Goal: Task Accomplishment & Management: Manage account settings

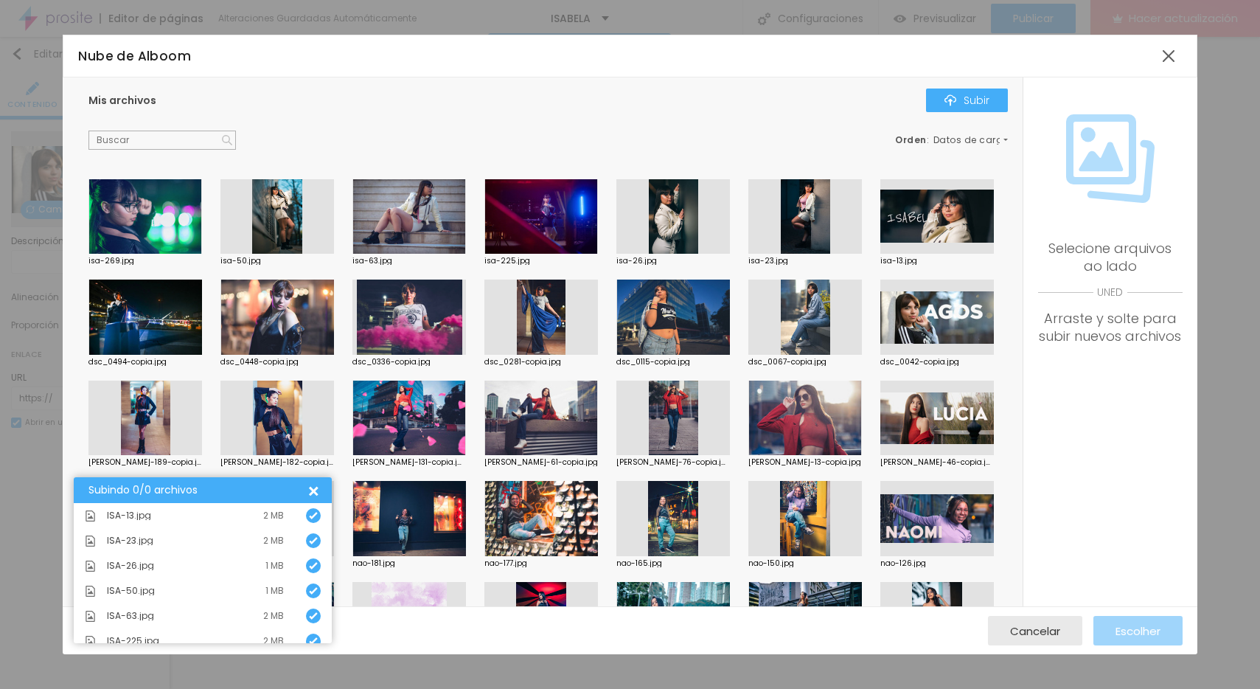
click at [926, 226] on div at bounding box center [938, 216] width 114 height 75
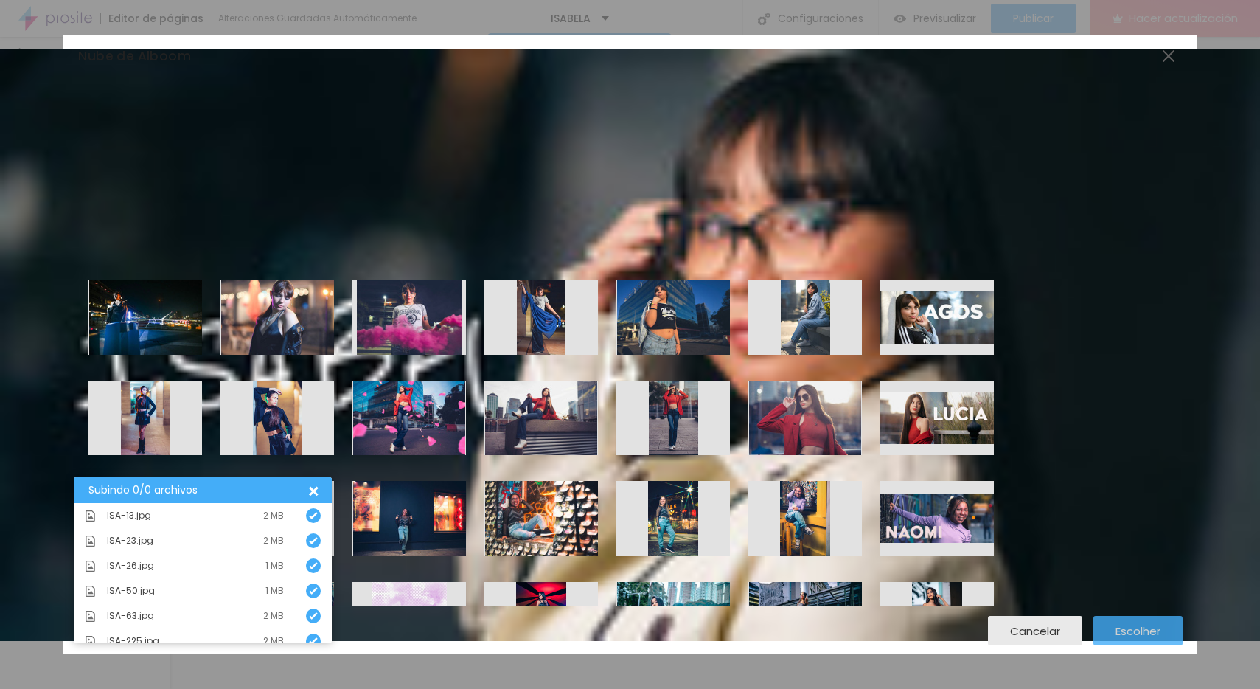
click at [1144, 631] on font "Escolher" at bounding box center [1138, 630] width 45 height 15
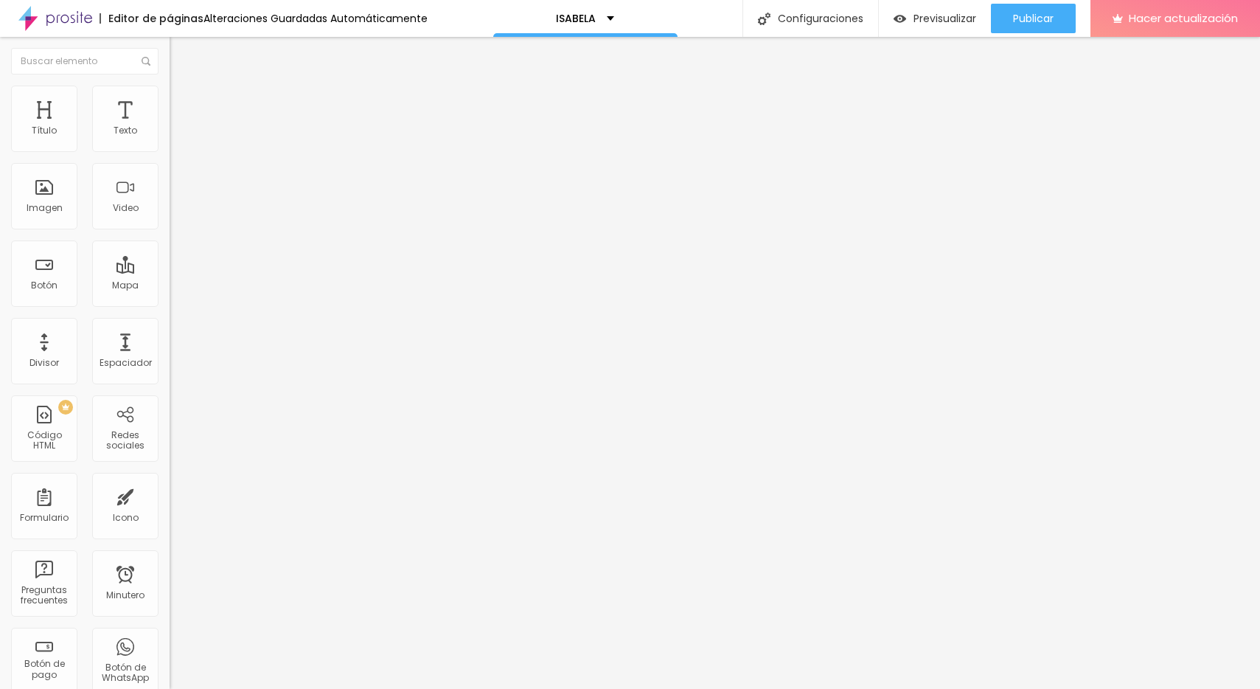
click at [170, 139] on input "[URL][DOMAIN_NAME]" at bounding box center [258, 131] width 177 height 15
paste input "[URL][DOMAIN_NAME]"
type input "[URL][DOMAIN_NAME]"
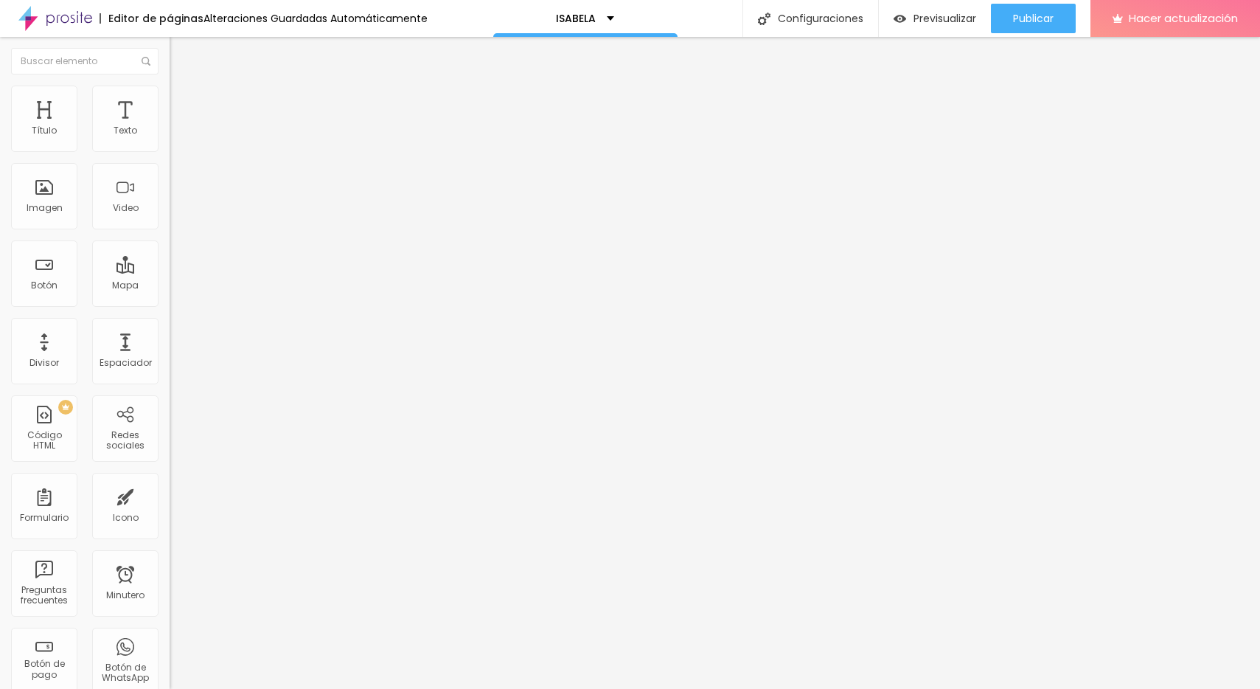
click at [170, 127] on span "Cambiar imagen" at bounding box center [214, 120] width 88 height 13
click at [178, 127] on font "Cambiar imagen" at bounding box center [218, 120] width 80 height 13
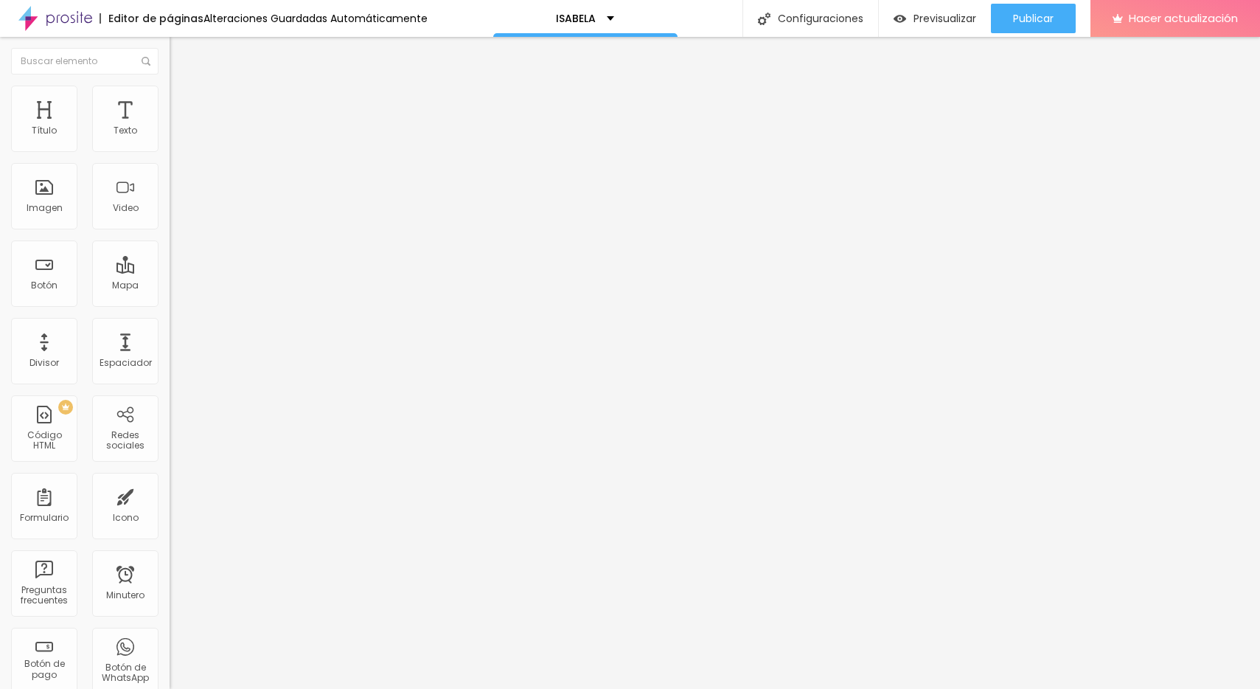
click at [178, 127] on font "Cambiar imagen" at bounding box center [218, 120] width 80 height 13
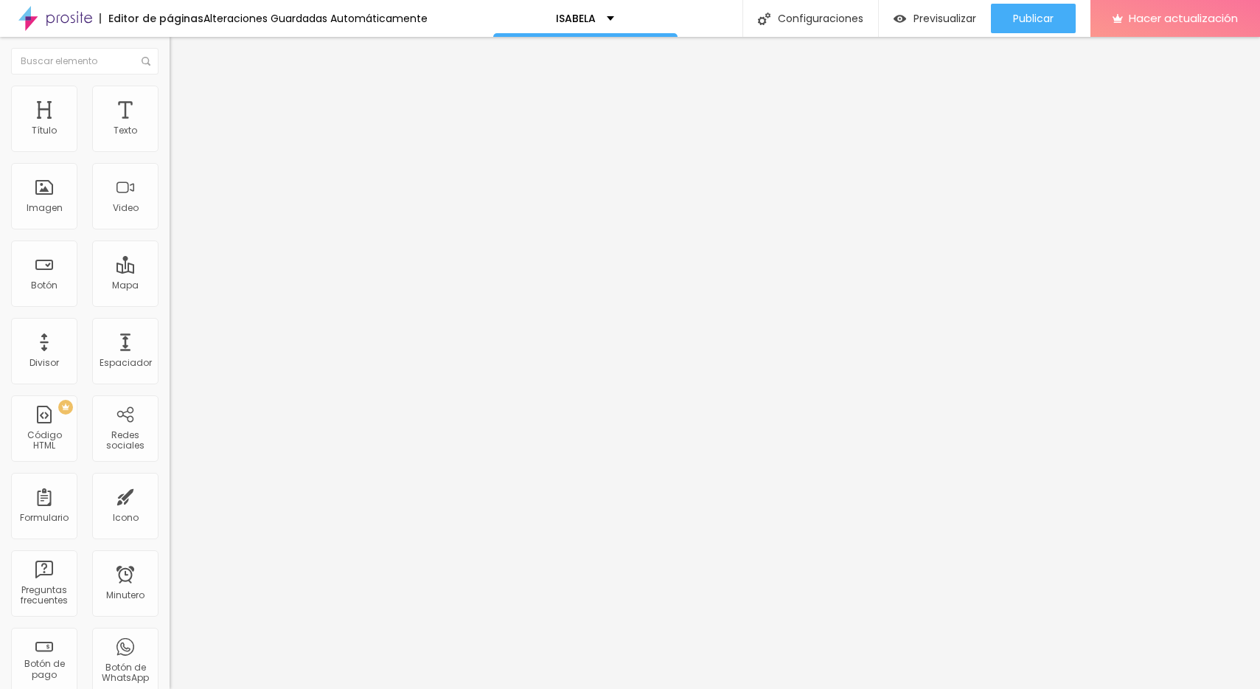
click at [178, 127] on font "Cambiar imagen" at bounding box center [218, 120] width 80 height 13
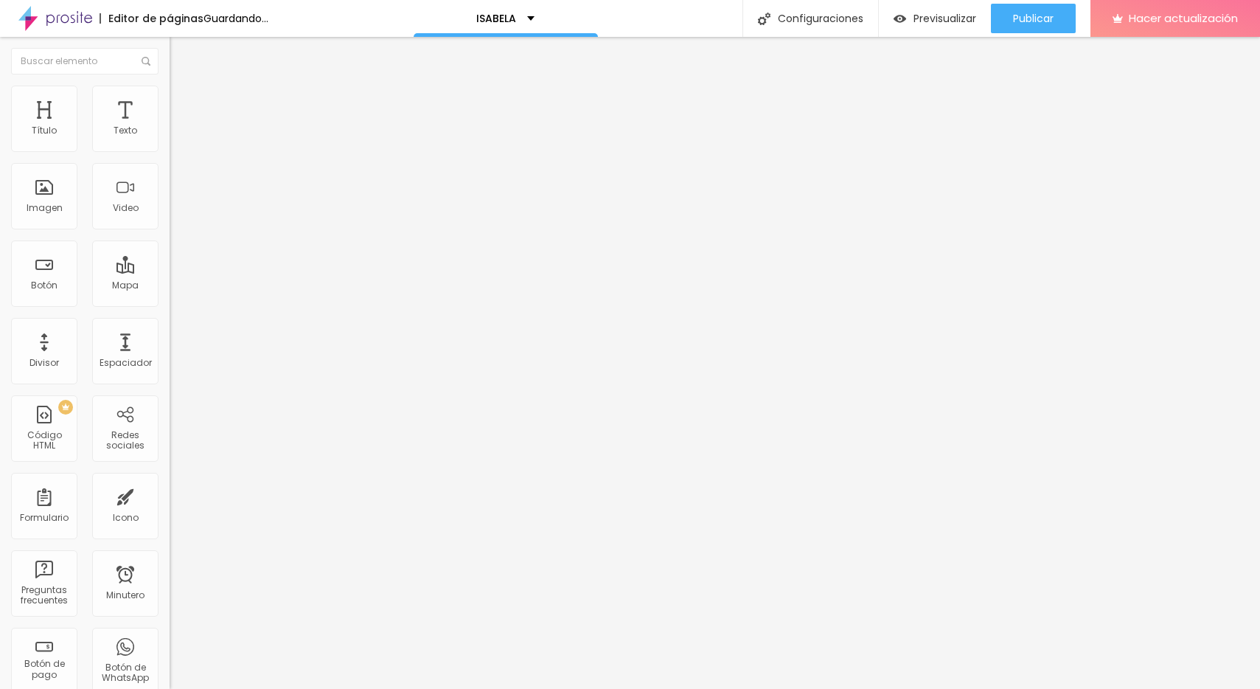
click at [178, 127] on font "Cambiar imagen" at bounding box center [218, 120] width 80 height 13
click at [183, 102] on font "Estilo" at bounding box center [194, 95] width 23 height 13
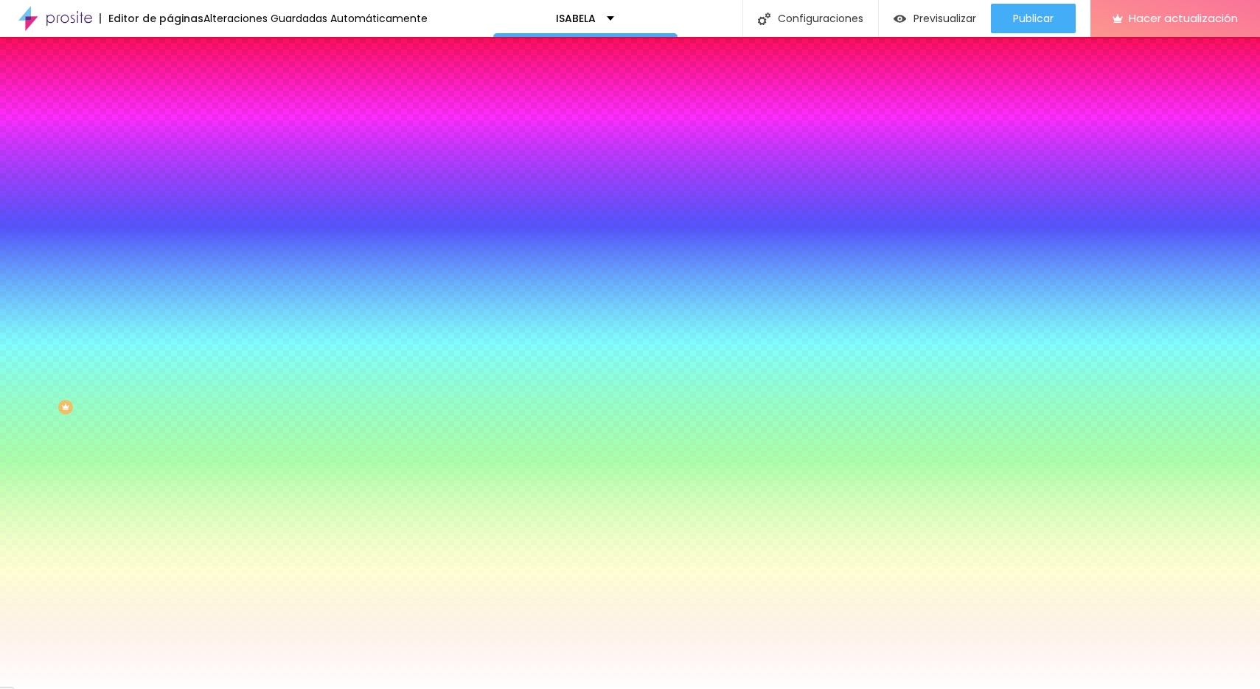
click at [178, 136] on font "Cambiar imagen" at bounding box center [218, 129] width 80 height 13
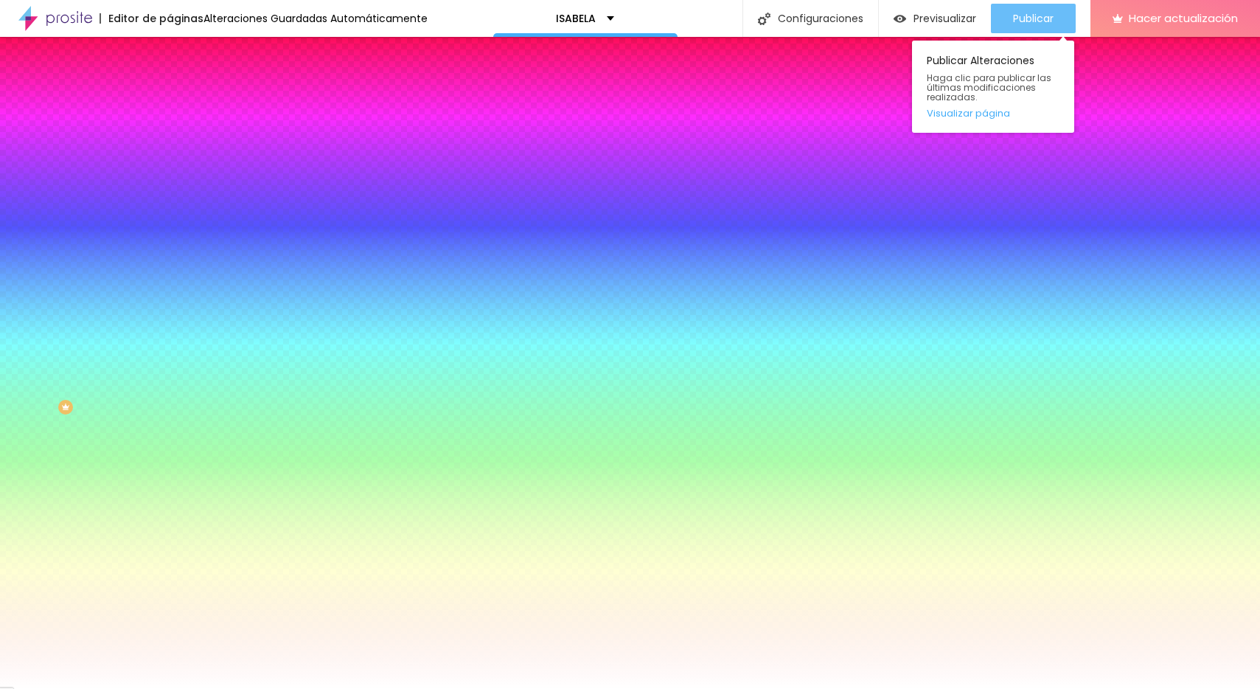
click at [1023, 14] on font "Publicar" at bounding box center [1033, 18] width 41 height 15
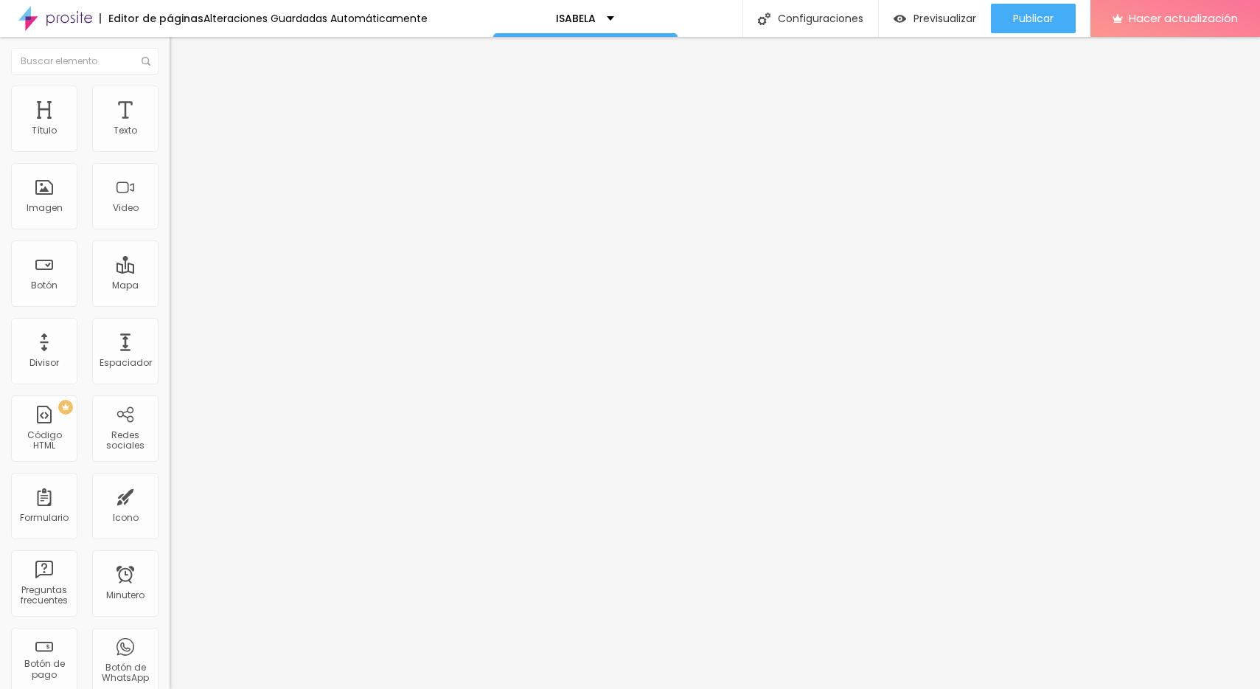
click at [178, 139] on input "25 de octubre de 2025 a las 21:30" at bounding box center [258, 131] width 161 height 15
click at [131, 195] on span "Mes próximo" at bounding box center [131, 193] width 0 height 17
click at [114, 233] on div "6" at bounding box center [114, 225] width 15 height 15
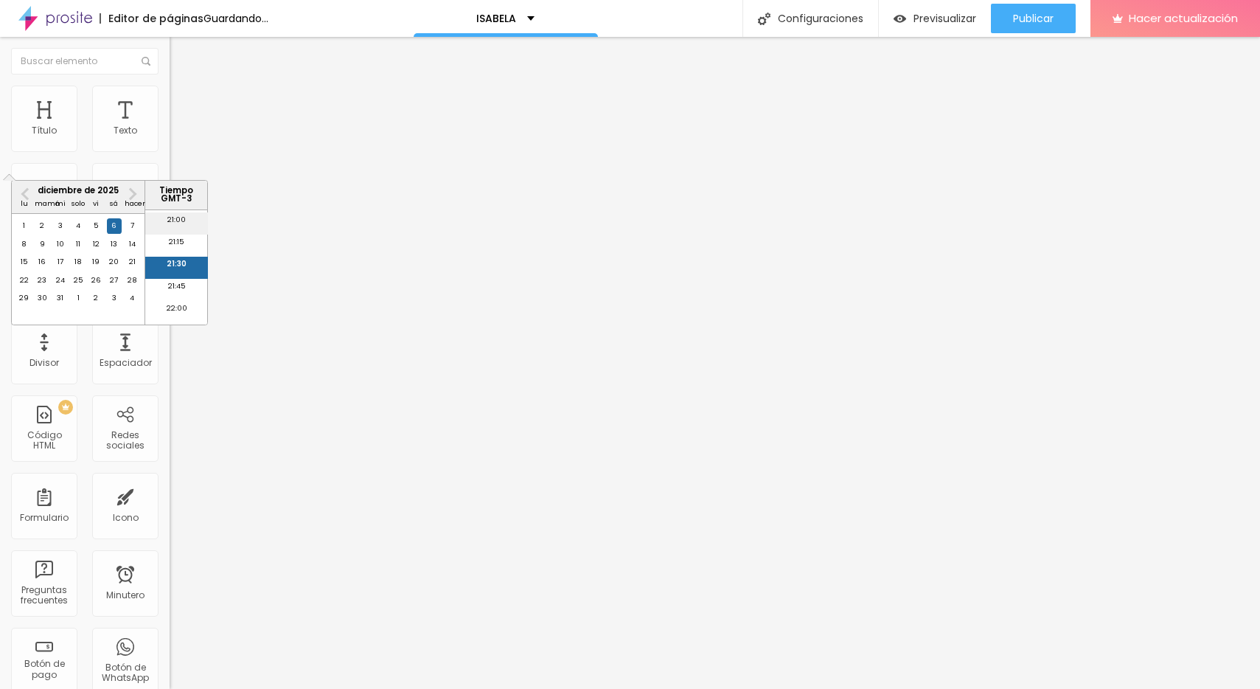
click at [184, 224] on font "21:00" at bounding box center [176, 220] width 18 height 10
type input "6 de diciembre de 2025 a las 21:00"
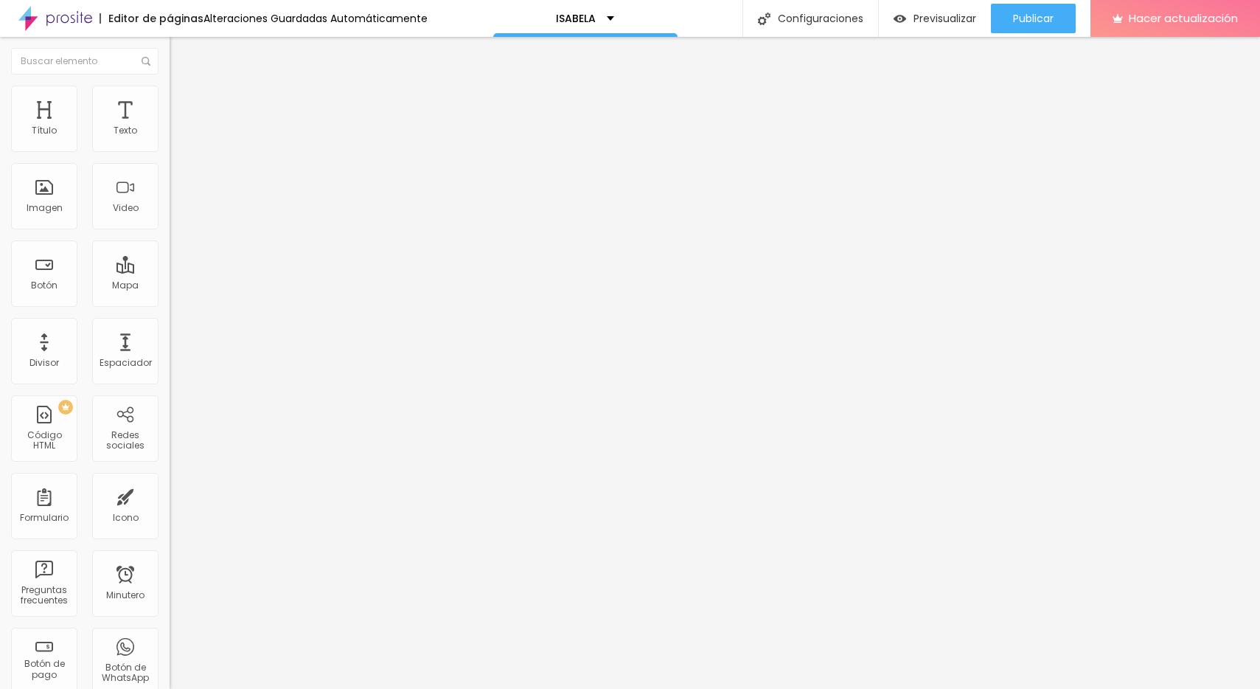
scroll to position [0, 0]
drag, startPoint x: 126, startPoint y: 167, endPoint x: 1, endPoint y: 165, distance: 124.7
click at [170, 165] on div "Dirección Marmol [GEOGRAPHIC_DATA][PERSON_NAME] 15 Zoom" at bounding box center [255, 262] width 170 height 295
type input "JAMAICA EVENTOS"
click at [176, 214] on icon "button" at bounding box center [180, 209] width 9 height 9
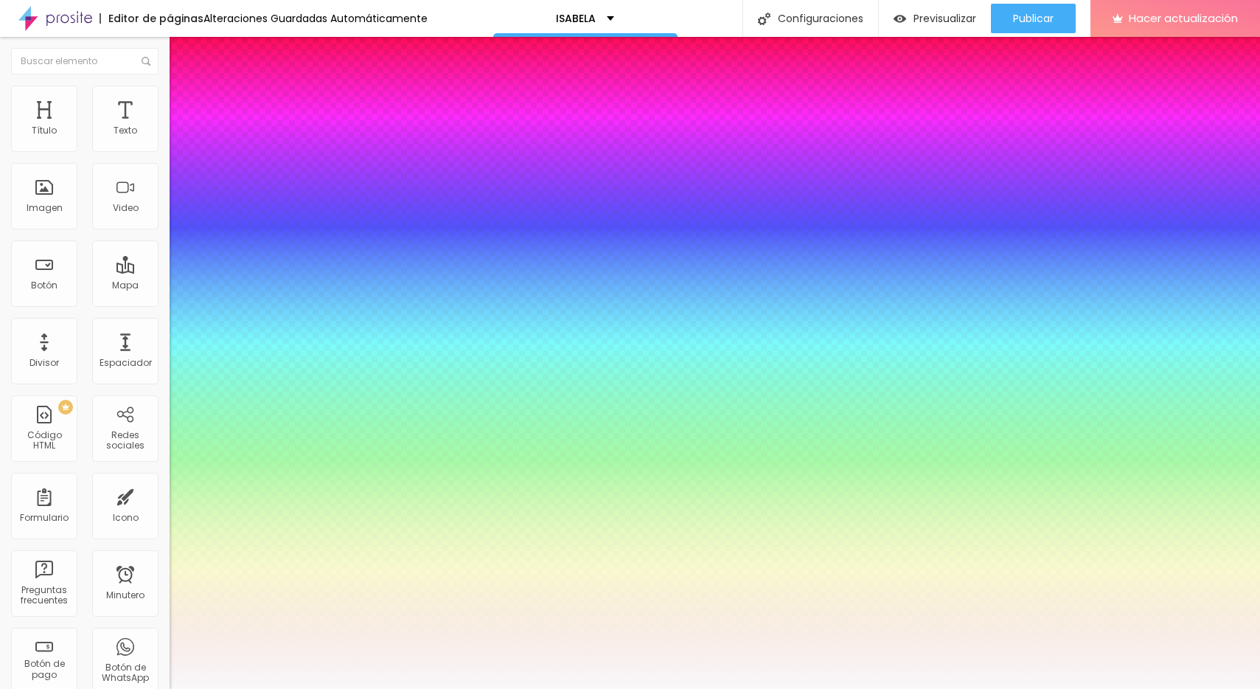
type input "1"
type input "38"
type input "1"
type input "40"
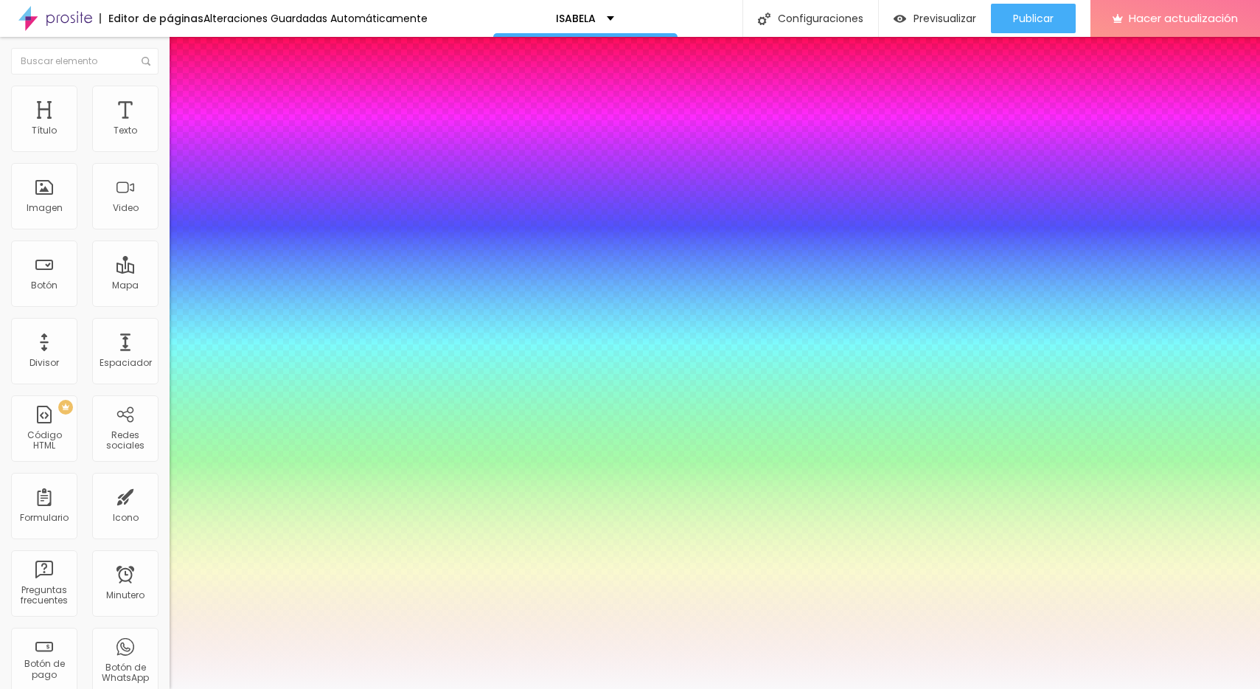
type input "40"
type input "1"
type input "41"
type input "1"
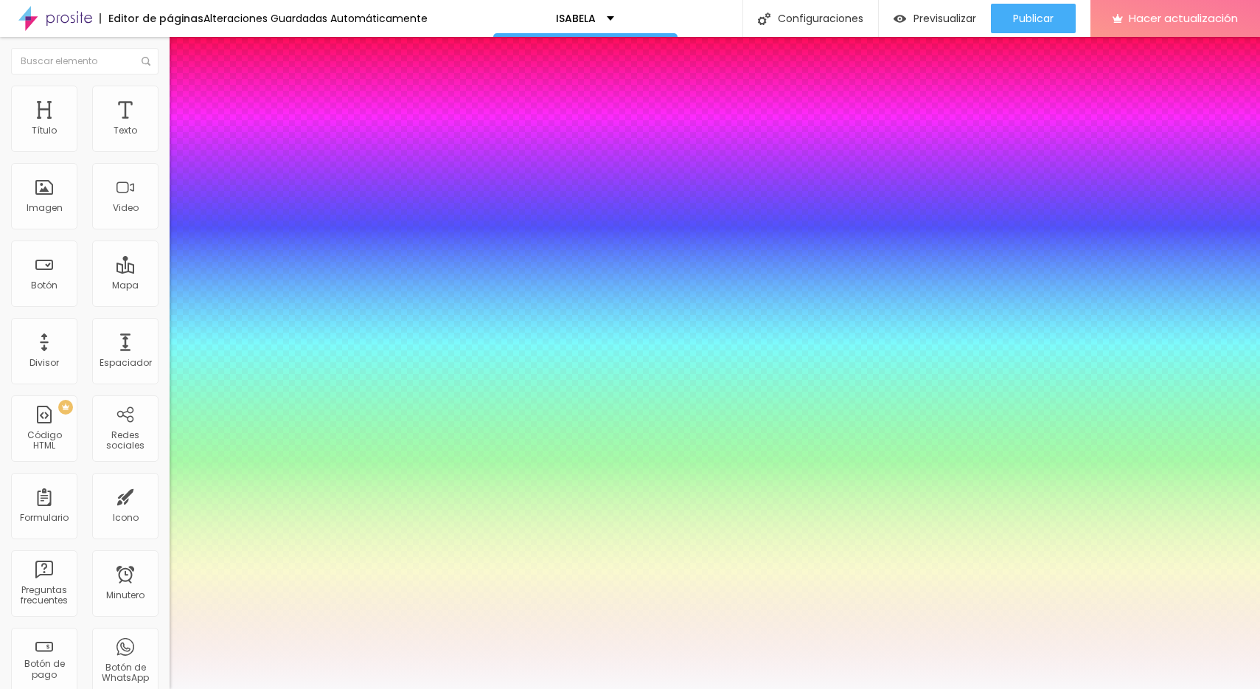
type input "42"
type input "1"
type input "43"
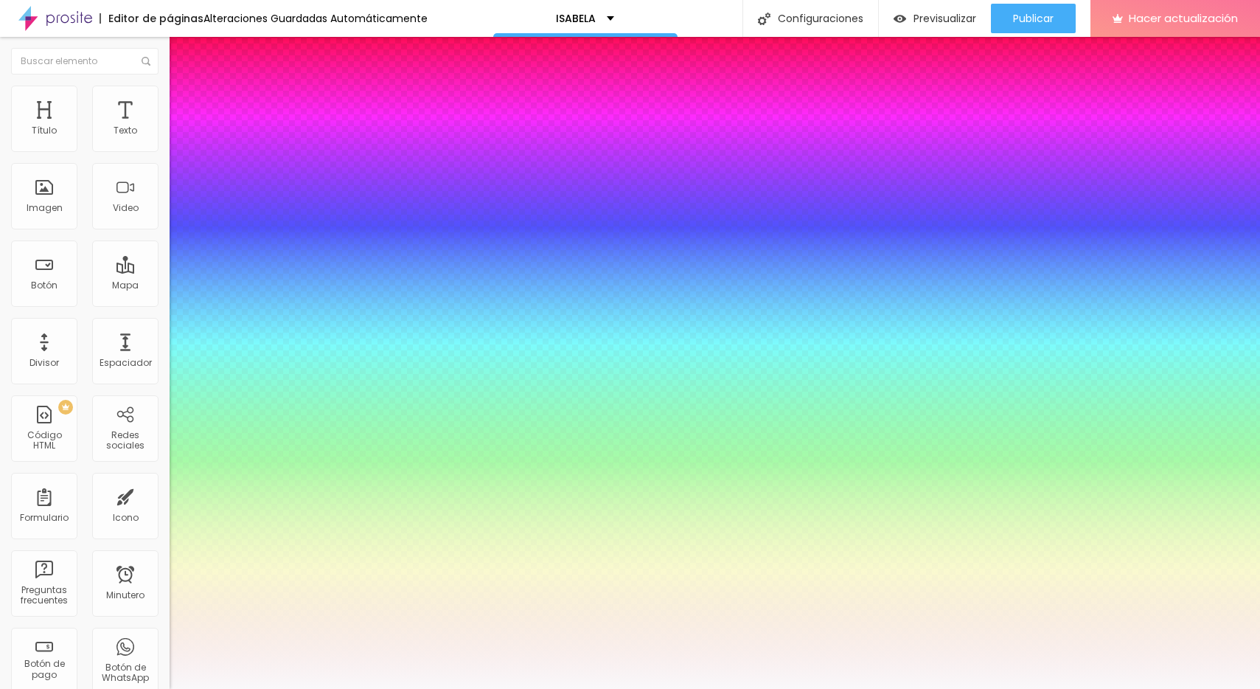
type input "1"
type input "44"
type input "1"
type input "45"
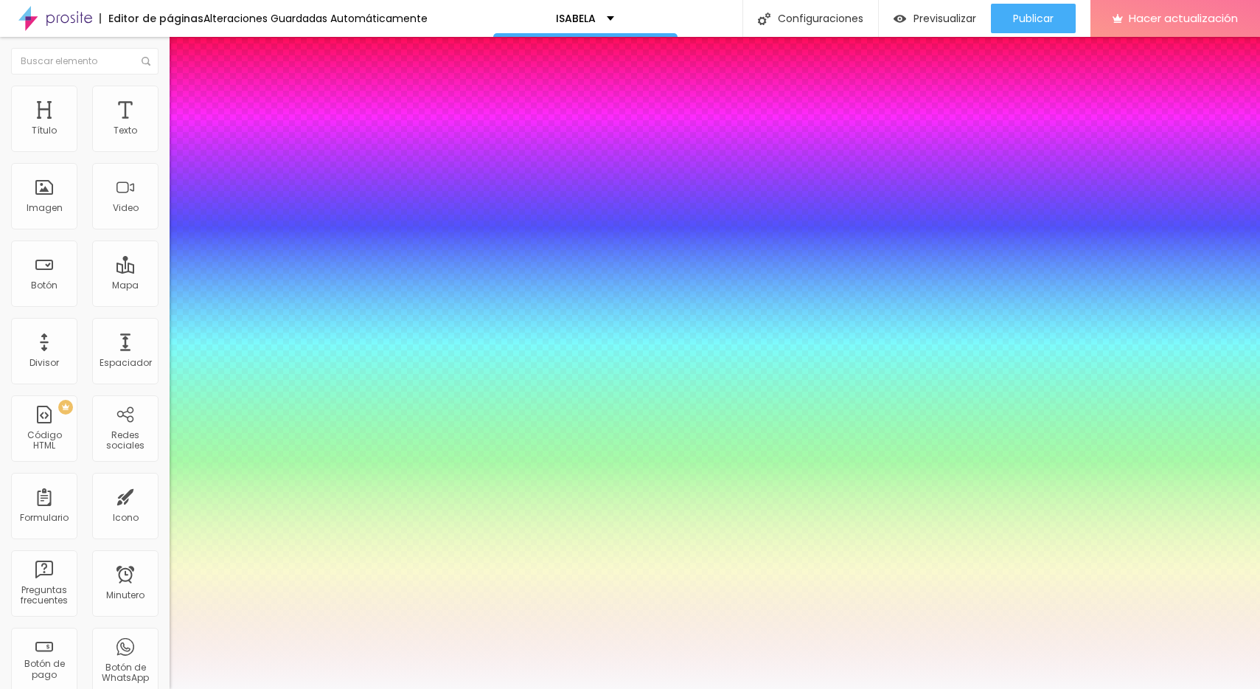
type input "45"
type input "1"
type input "46"
type input "1"
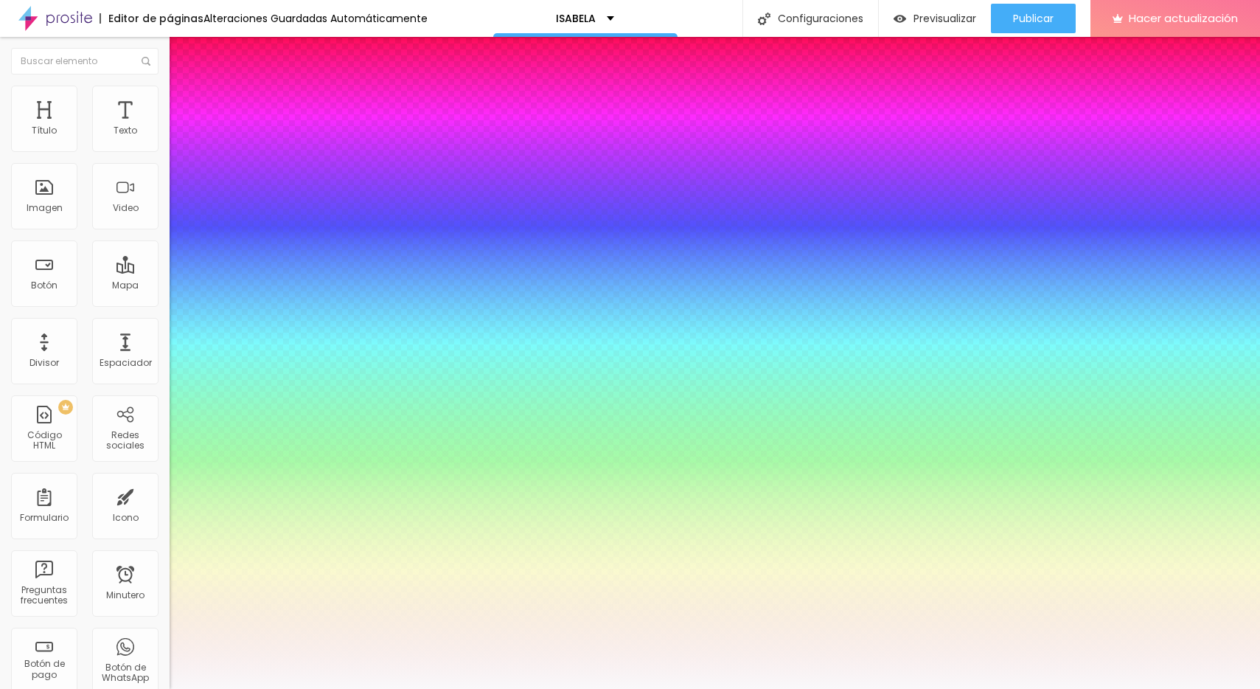
type input "47"
type input "1"
type input "48"
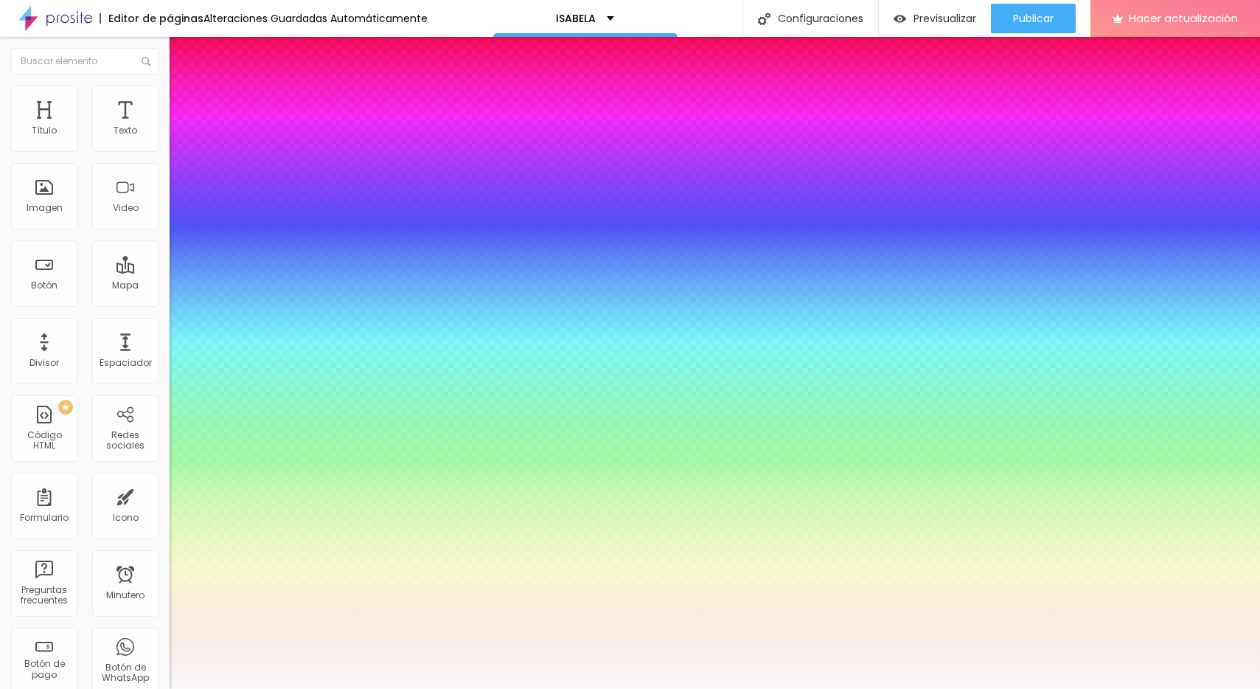
type input "1"
type input "49"
type input "1"
type input "50"
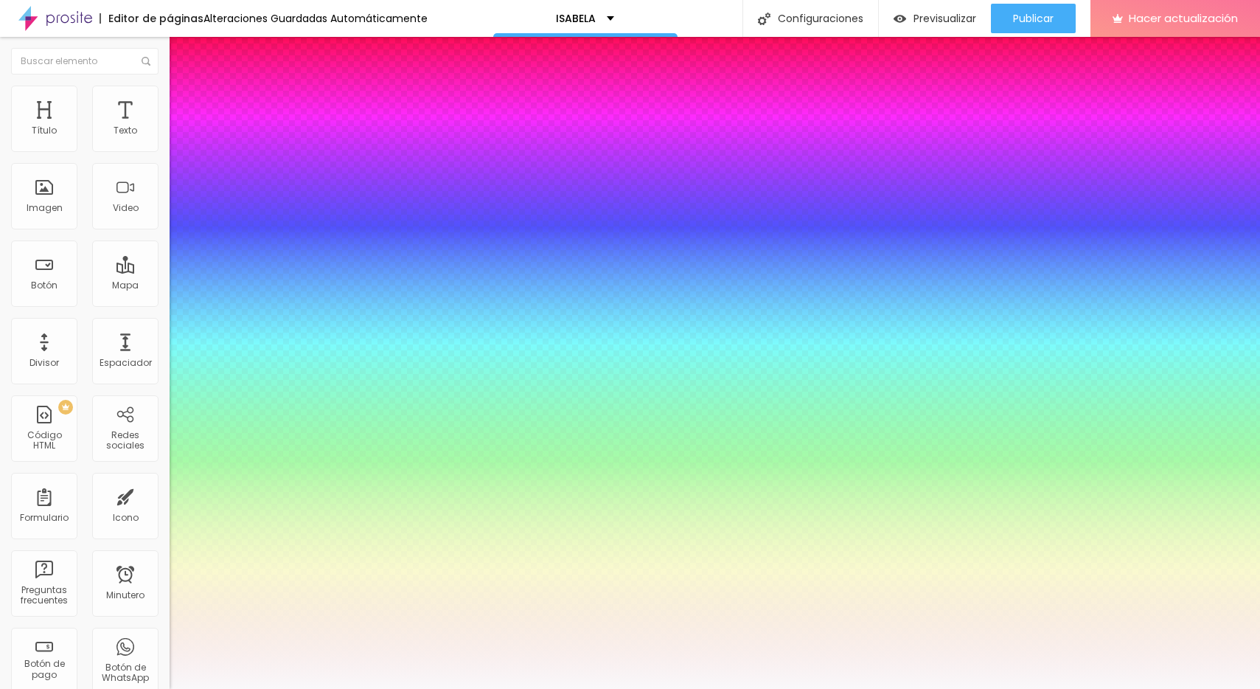
type input "50"
type input "1"
type input "51"
type input "1"
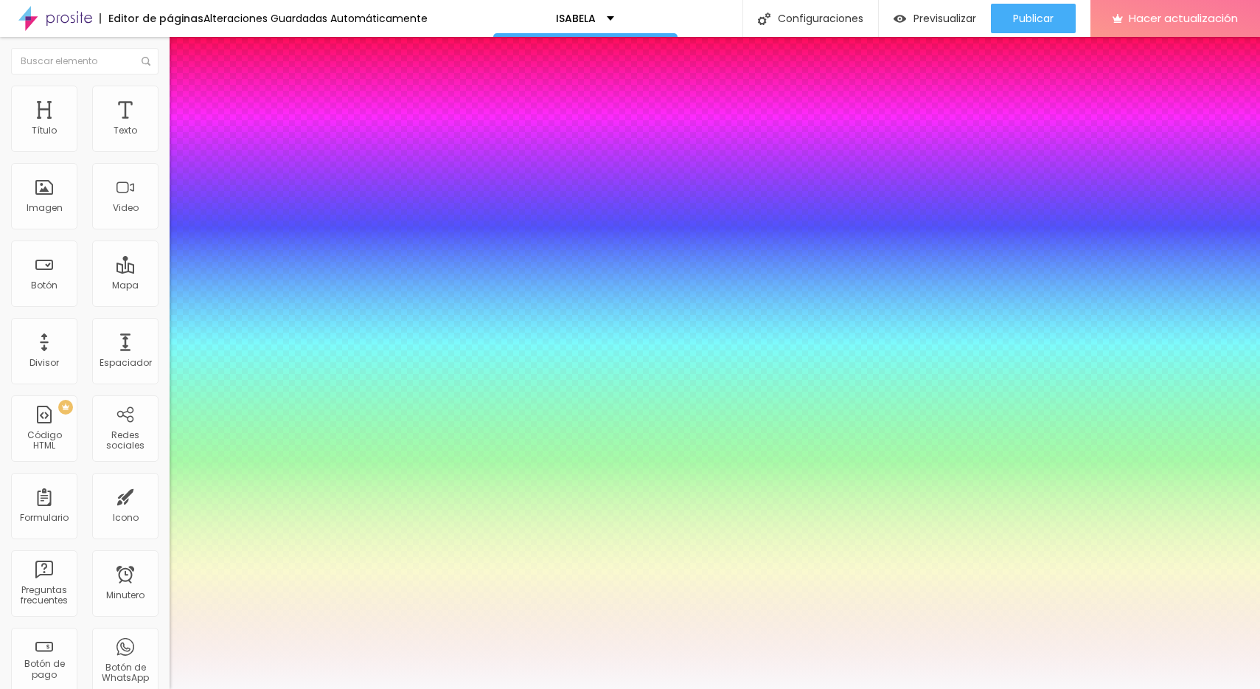
type input "52"
type input "1"
type input "53"
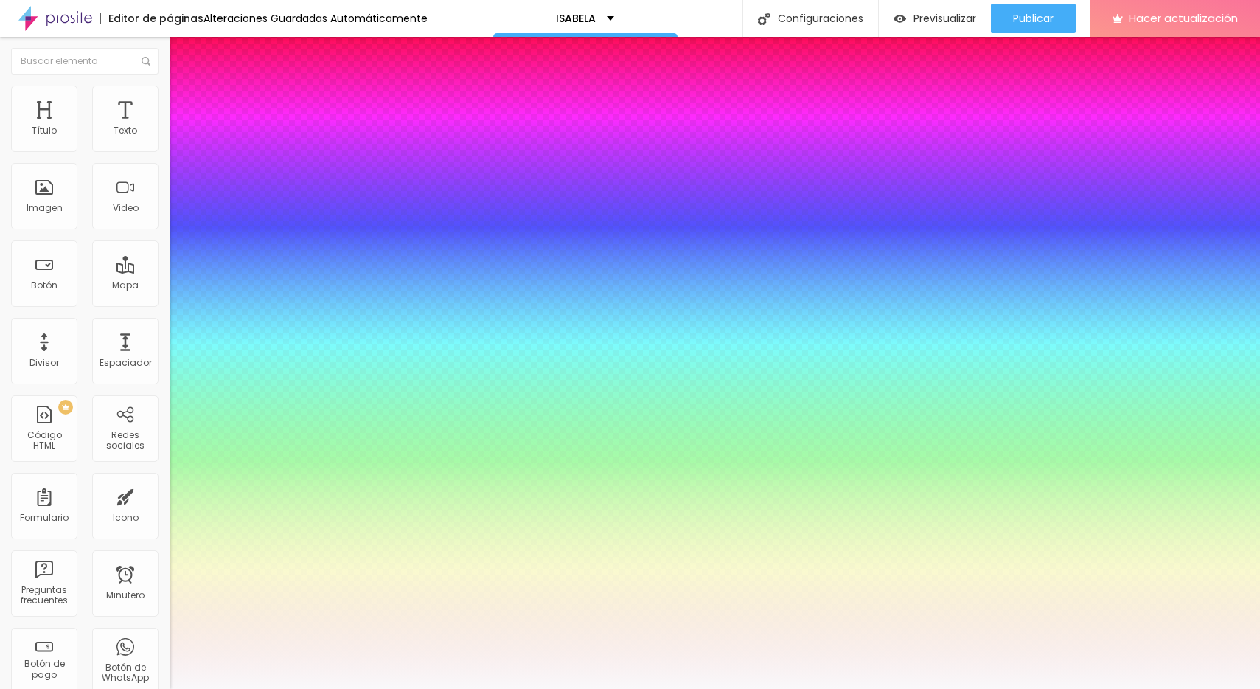
type input "1"
type input "54"
type input "1"
type input "55"
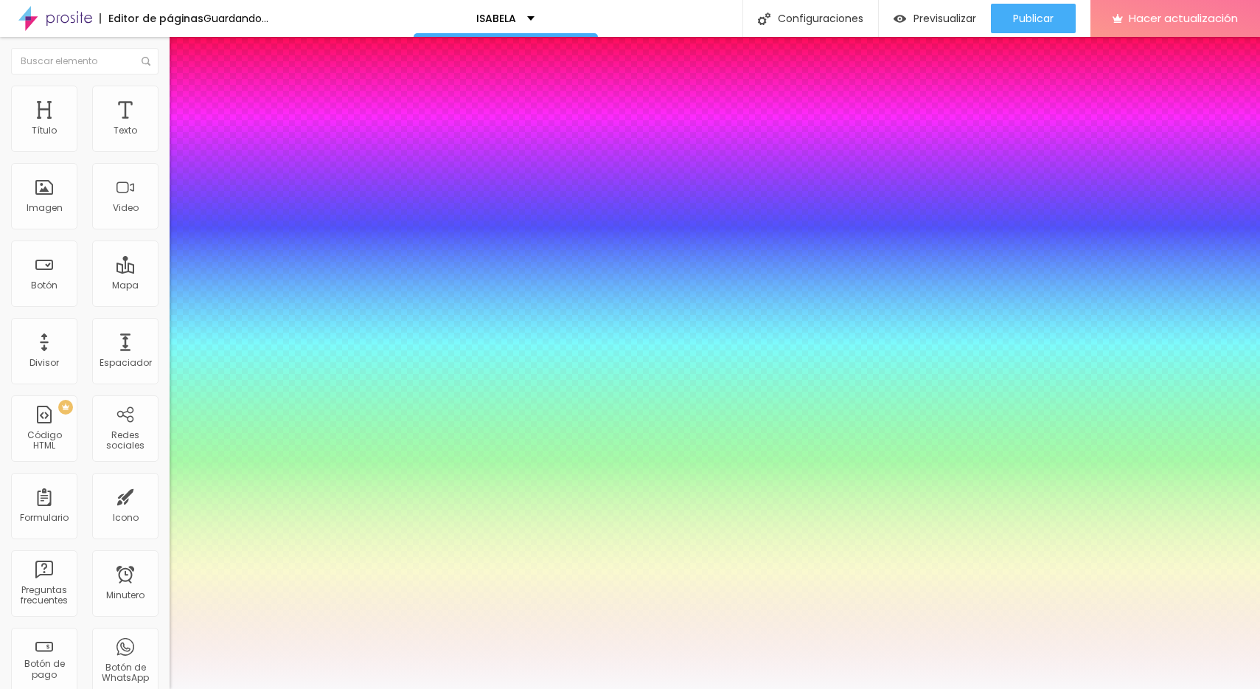
type input "55"
type input "1"
drag, startPoint x: 223, startPoint y: 415, endPoint x: 243, endPoint y: 420, distance: 21.1
type input "55"
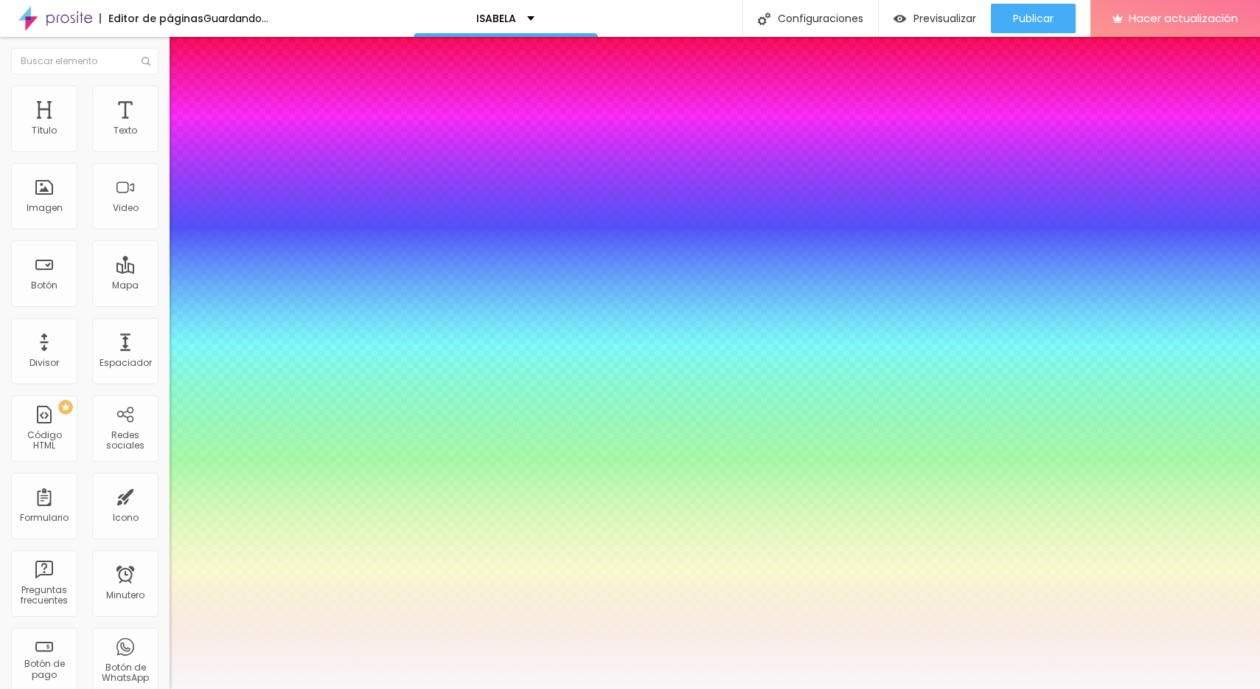
type input "1"
click at [1178, 688] on div at bounding box center [630, 689] width 1260 height 0
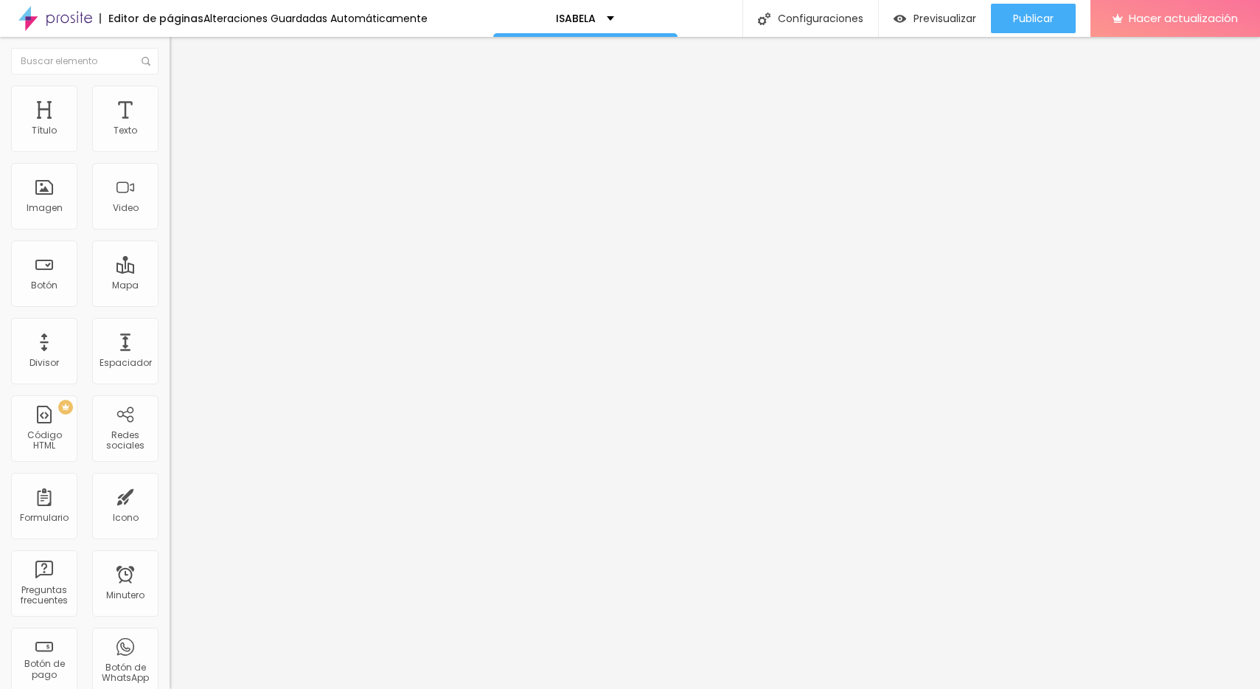
click at [170, 149] on img at bounding box center [174, 153] width 9 height 9
type input "CONFIRMAR ASISTENCIA ANTES DEL 20-11"
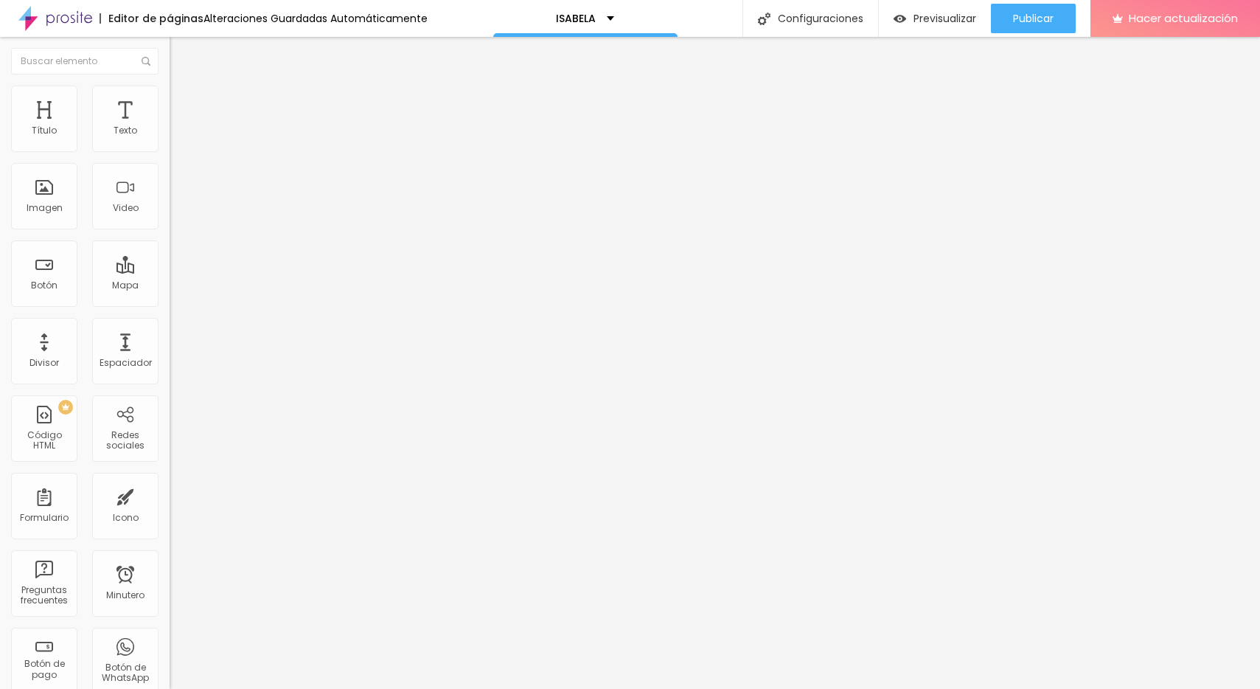
scroll to position [137, 0]
type input "[URL][DOMAIN_NAME]!,%20te%20confirmo%20mi%20asistencia%20para%20festejar%20tus%…"
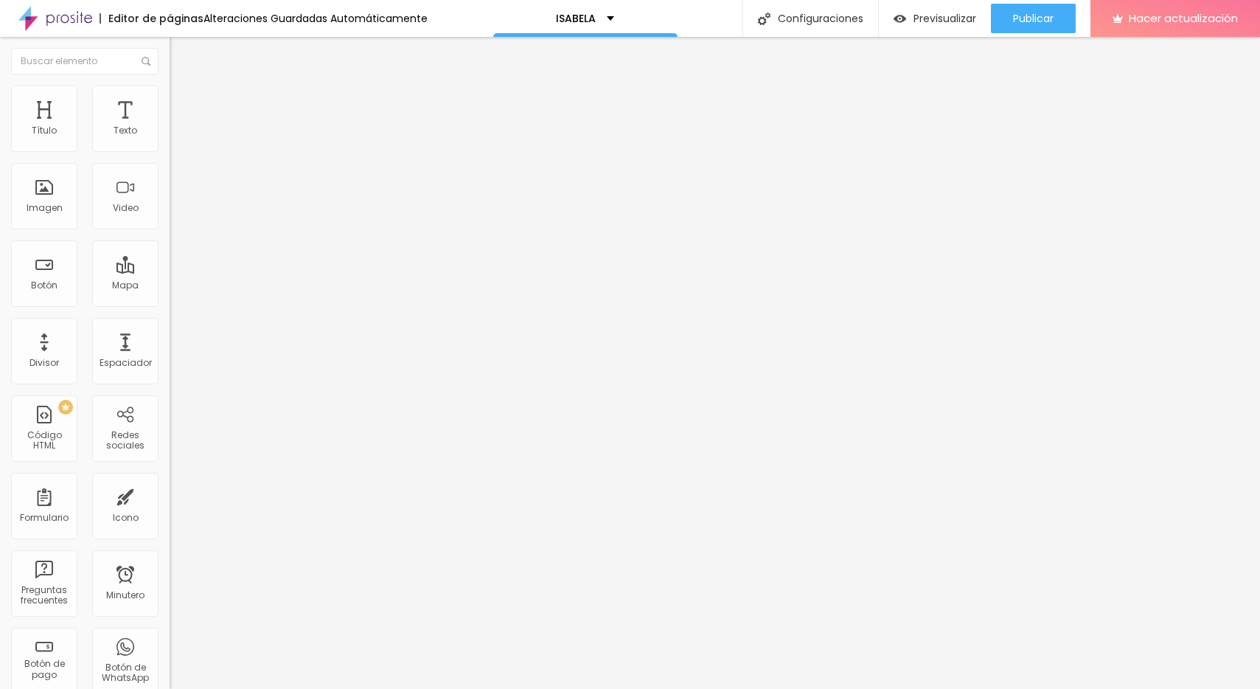
type input "[EMAIL_ADDRESS][DOMAIN_NAME]"
click at [1041, 19] on font "Publicar" at bounding box center [1033, 18] width 41 height 15
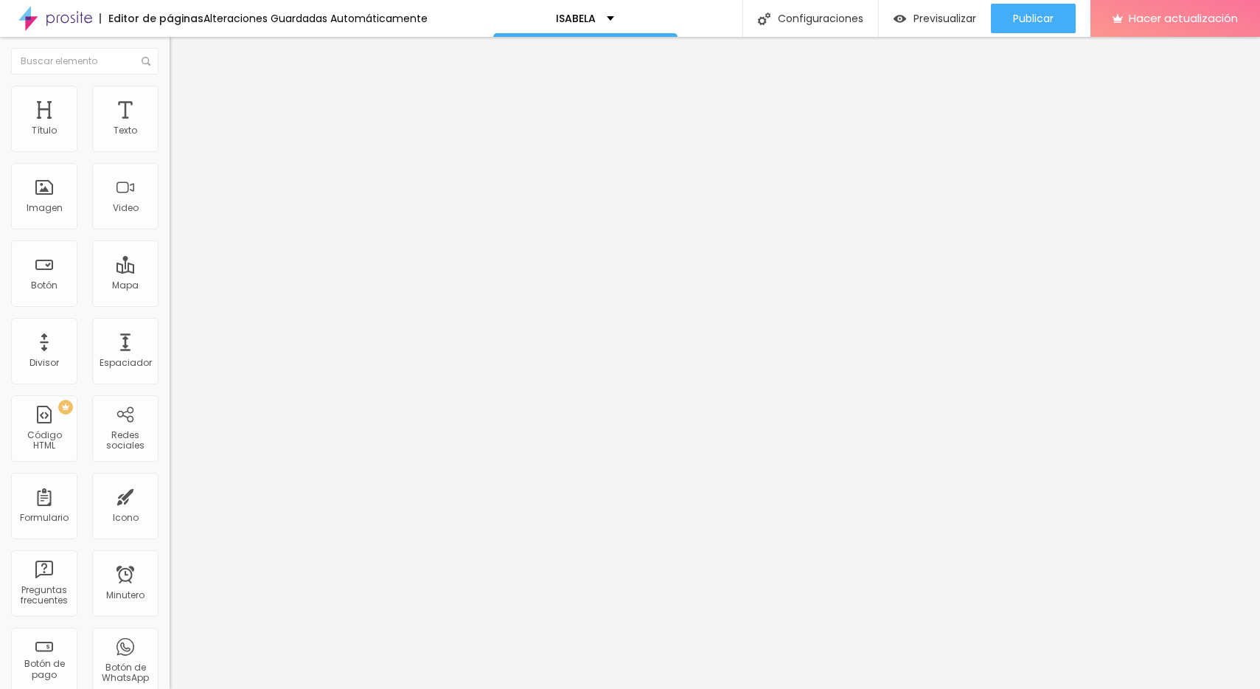
click at [170, 277] on div at bounding box center [255, 277] width 170 height 0
click at [170, 286] on div at bounding box center [255, 286] width 170 height 0
click at [1027, 10] on div "Publicar" at bounding box center [1033, 18] width 41 height 29
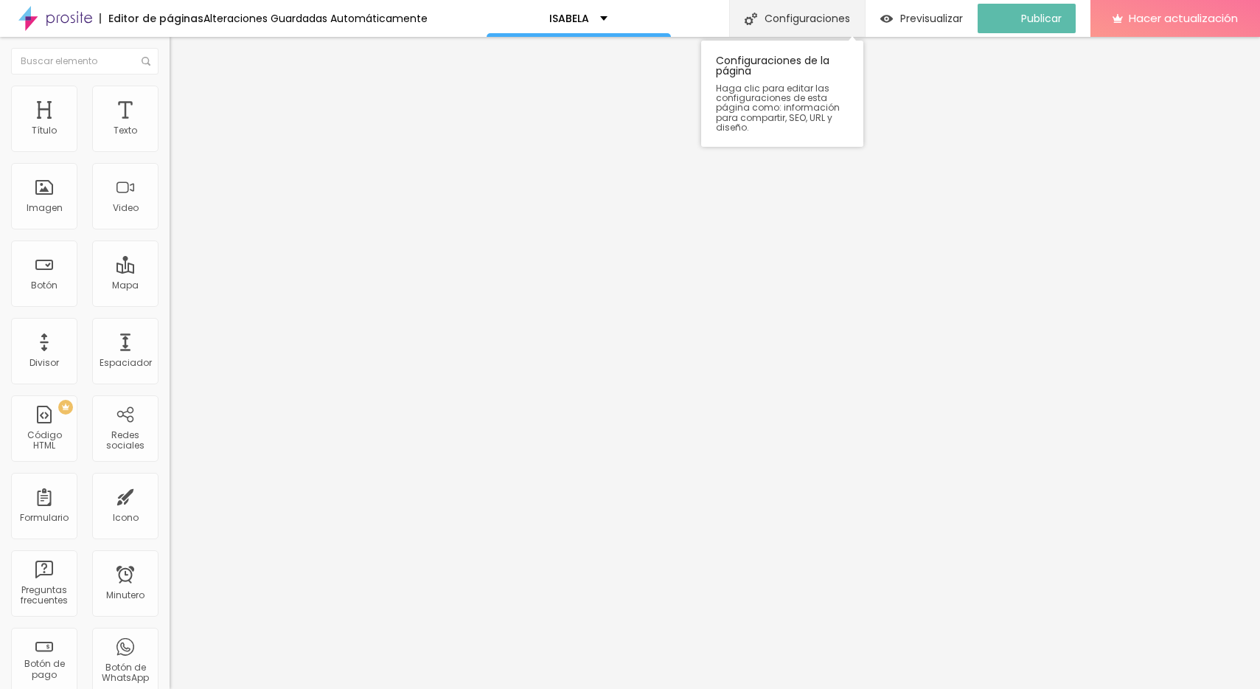
click at [822, 18] on font "Configuraciones" at bounding box center [808, 18] width 86 height 15
